Goal: Task Accomplishment & Management: Manage account settings

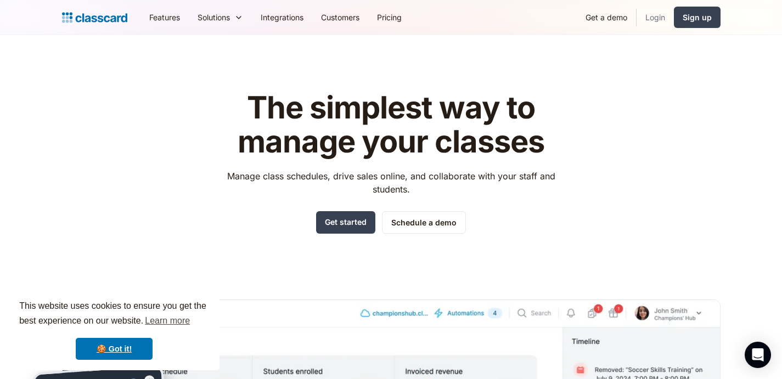
click at [655, 17] on link "Login" at bounding box center [655, 17] width 37 height 25
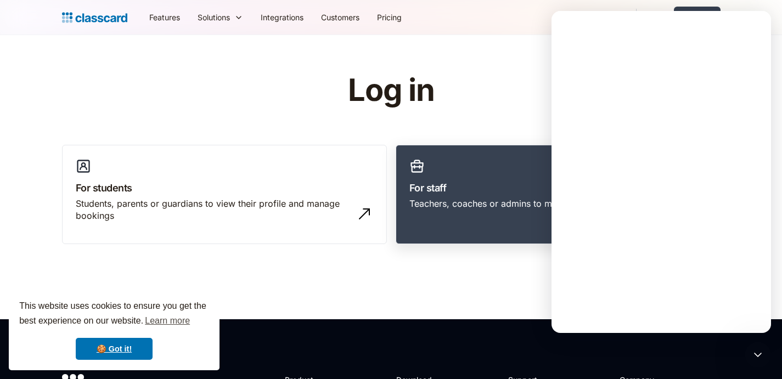
click at [462, 178] on link "For staff Teachers, coaches or admins to manage and grow their classes" at bounding box center [558, 195] width 325 height 100
